Goal: Task Accomplishment & Management: Manage account settings

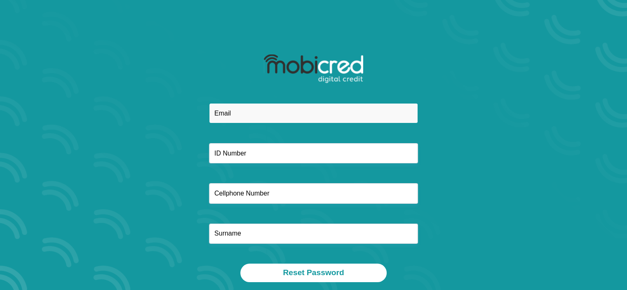
click at [240, 112] on input "email" at bounding box center [313, 113] width 209 height 20
type input "[PERSON_NAME][EMAIL_ADDRESS][DOMAIN_NAME]"
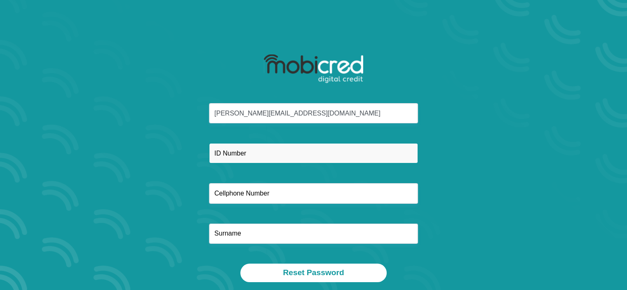
click at [255, 156] on input "text" at bounding box center [313, 153] width 209 height 20
type input "6706200092084"
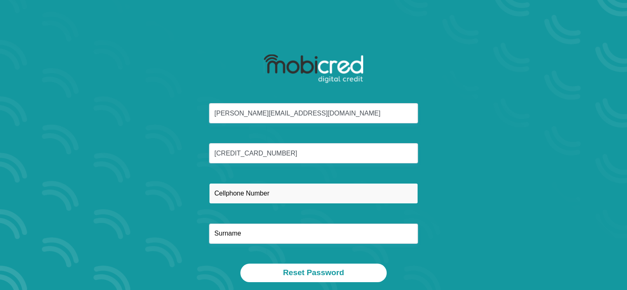
click at [230, 192] on input "text" at bounding box center [313, 193] width 209 height 20
type input "0824172727"
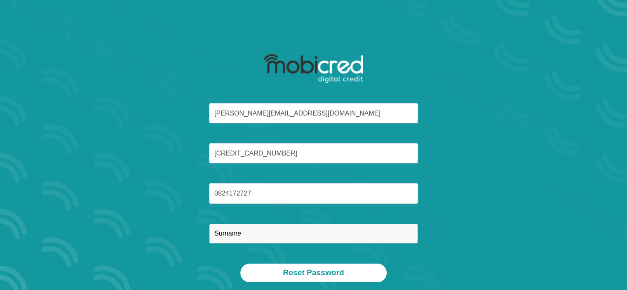
click at [234, 231] on input "text" at bounding box center [313, 233] width 209 height 20
type input "Erasmus"
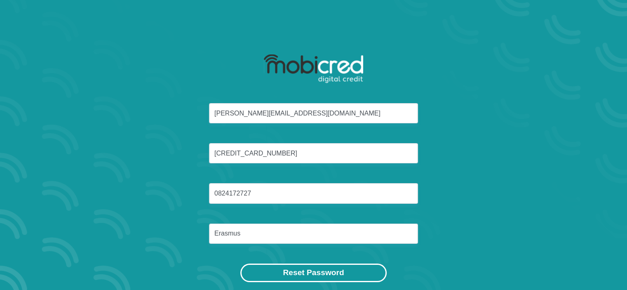
click at [309, 270] on button "Reset Password" at bounding box center [313, 272] width 146 height 19
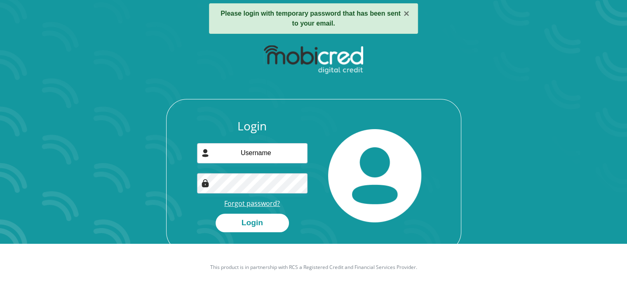
scroll to position [47, 0]
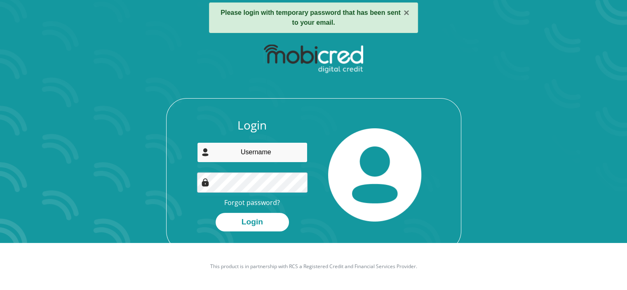
click at [236, 154] on input "email" at bounding box center [252, 152] width 110 height 20
type input "[PERSON_NAME][EMAIL_ADDRESS][DOMAIN_NAME]"
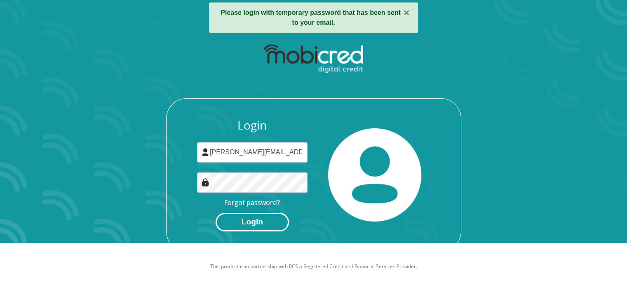
click at [257, 222] on button "Login" at bounding box center [251, 222] width 73 height 19
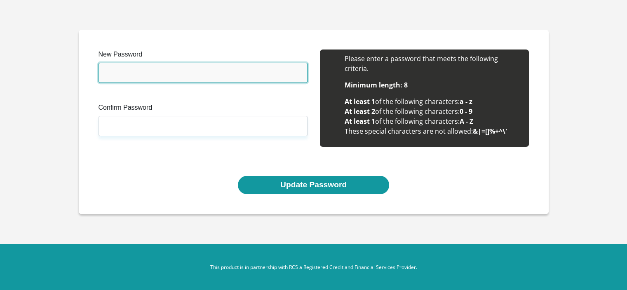
click at [117, 71] on input "New Password" at bounding box center [202, 73] width 209 height 20
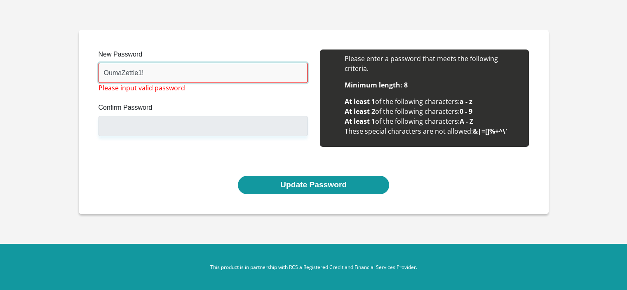
click at [140, 72] on input "OumaZettie1!" at bounding box center [202, 73] width 209 height 20
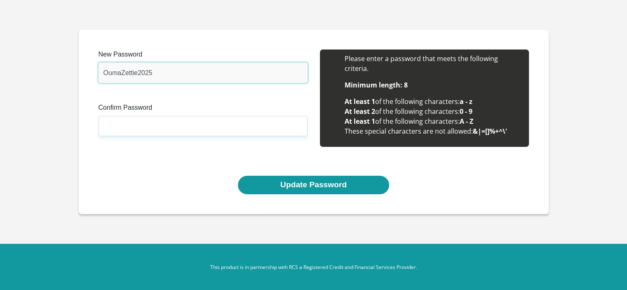
type input "OumaZettie2025"
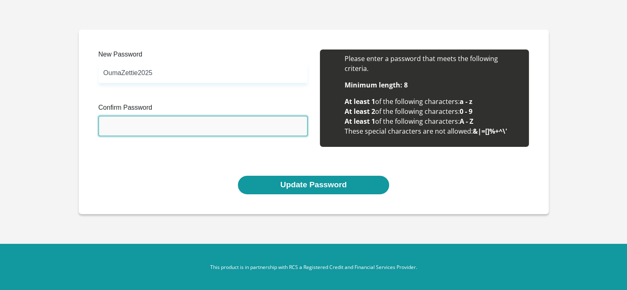
click at [108, 124] on input "Confirm Password" at bounding box center [202, 126] width 209 height 20
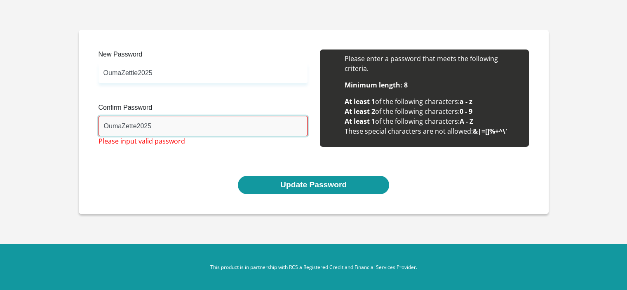
type input "OumaZette2025"
click at [412, 164] on div "New Password OumaZettie2025 Please input valid password Confirm Password OumaZe…" at bounding box center [313, 112] width 442 height 126
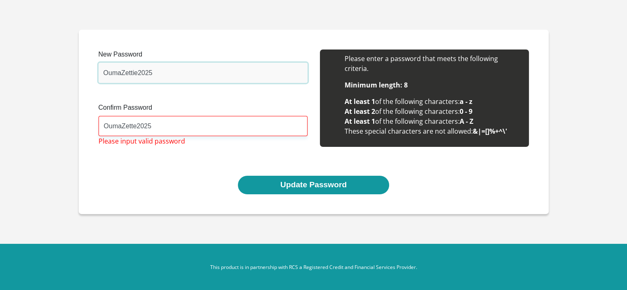
click at [160, 66] on input "OumaZettie2025" at bounding box center [202, 73] width 209 height 20
drag, startPoint x: 155, startPoint y: 76, endPoint x: 76, endPoint y: 74, distance: 79.1
click at [76, 74] on section "New Password OumaZettie2025 Please input valid password Confirm Password OumaZe…" at bounding box center [313, 121] width 627 height 243
type input "Lizette2025"
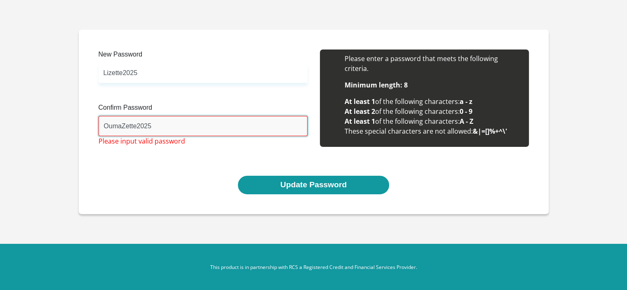
drag, startPoint x: 154, startPoint y: 126, endPoint x: 93, endPoint y: 128, distance: 61.4
click at [93, 128] on div "New Password Lizette2025 Please input valid password Confirm Password OumaZette…" at bounding box center [202, 102] width 221 height 106
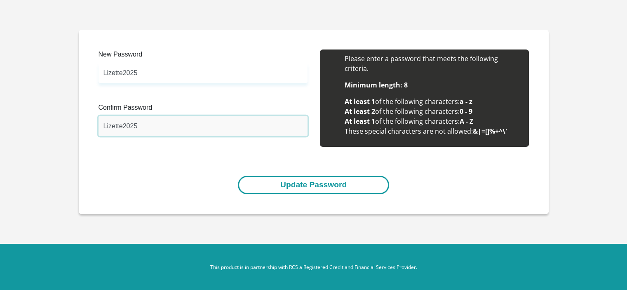
type input "Lizette2025"
click at [261, 183] on button "Update Password" at bounding box center [313, 184] width 151 height 19
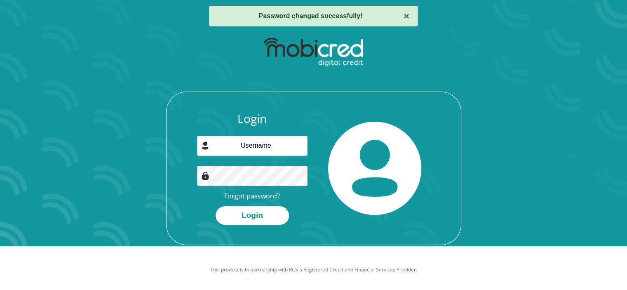
scroll to position [47, 0]
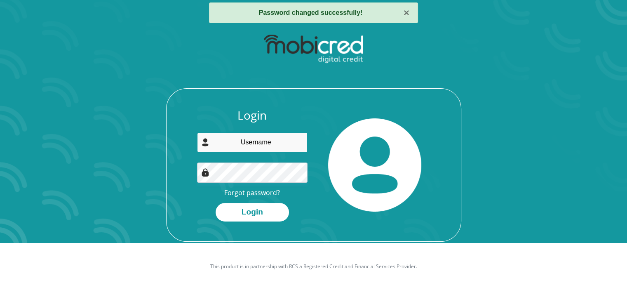
type input "[PERSON_NAME][EMAIL_ADDRESS][DOMAIN_NAME]"
click at [346, 225] on div "Login lizette@integrisure.co.za Forgot password? Login" at bounding box center [313, 174] width 294 height 133
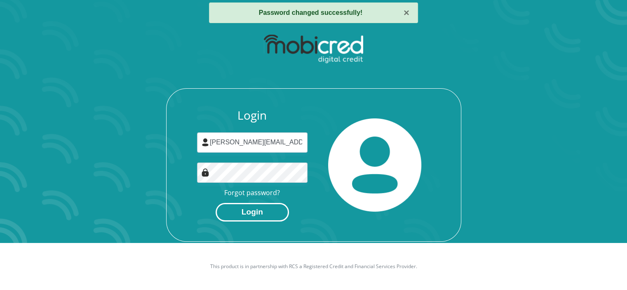
click at [266, 213] on button "Login" at bounding box center [251, 212] width 73 height 19
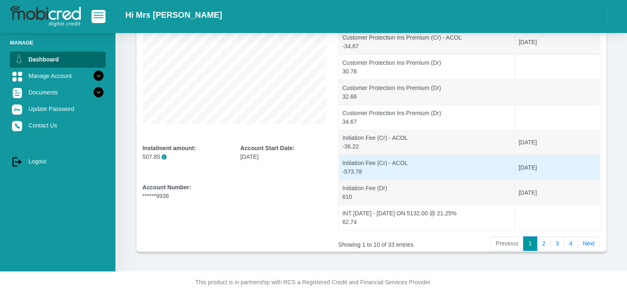
scroll to position [173, 0]
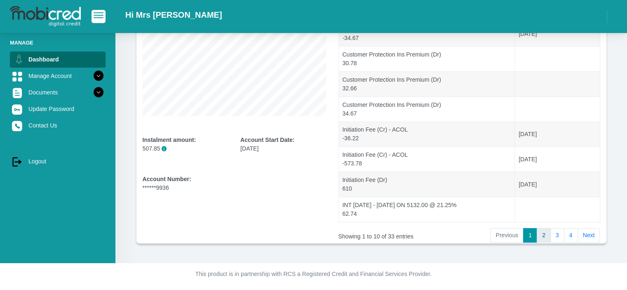
click at [542, 230] on link "2" at bounding box center [543, 235] width 14 height 15
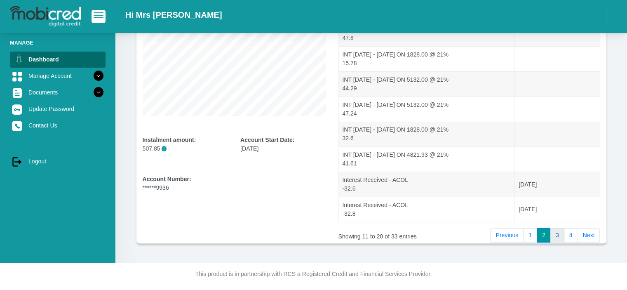
click at [555, 231] on link "3" at bounding box center [557, 235] width 14 height 15
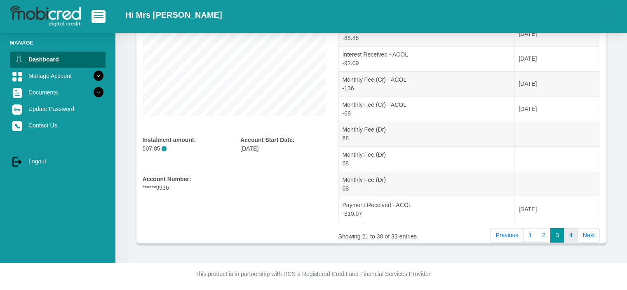
click at [571, 231] on link "4" at bounding box center [571, 235] width 14 height 15
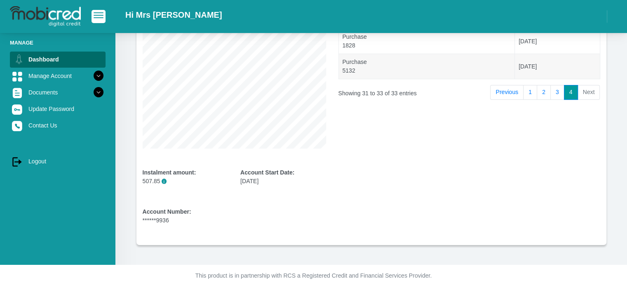
scroll to position [0, 0]
